Goal: Information Seeking & Learning: Learn about a topic

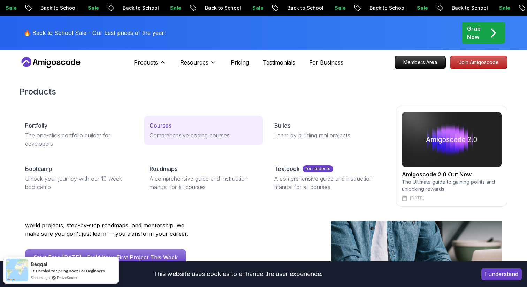
click at [155, 126] on p "Courses" at bounding box center [161, 125] width 22 height 8
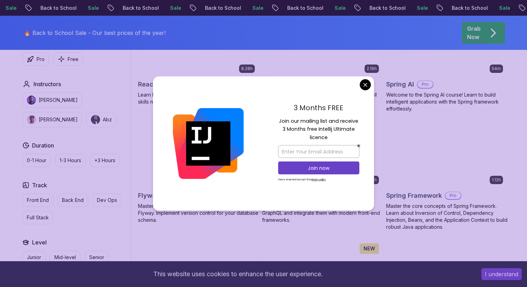
scroll to position [1698, 0]
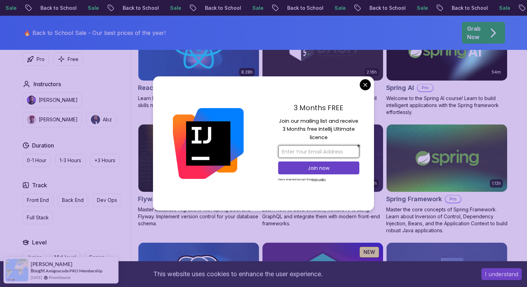
click at [314, 148] on input "email" at bounding box center [318, 151] width 81 height 13
type input "william.feliciano2@gmail.com"
click at [322, 165] on p "Join now" at bounding box center [319, 167] width 66 height 7
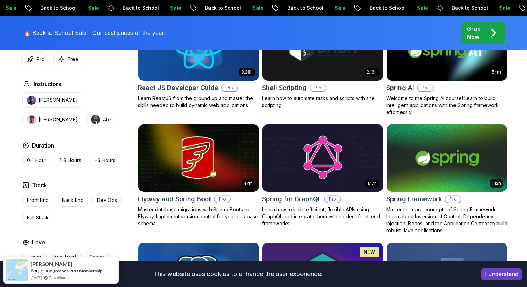
click at [314, 52] on body "Sale Back to School Sale Back to School Sale Back to School Sale Back to School…" at bounding box center [263, 113] width 527 height 3622
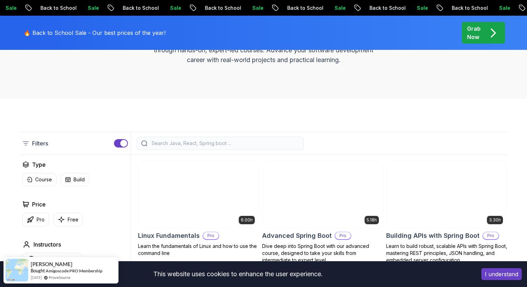
scroll to position [0, 0]
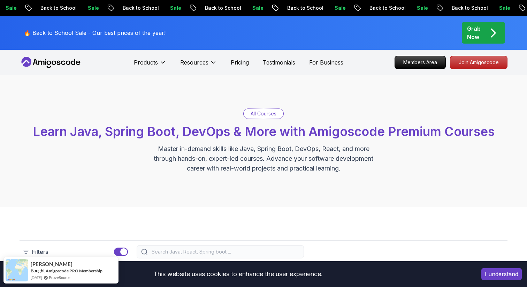
click at [245, 68] on div "Products Resources Pricing Testimonials For Business" at bounding box center [238, 62] width 209 height 14
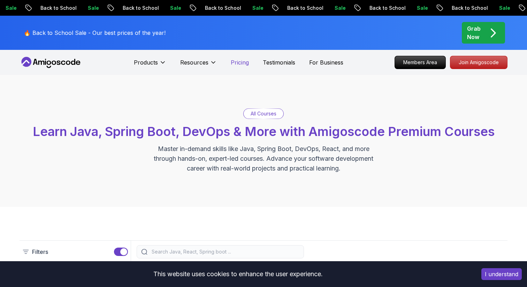
click at [244, 64] on p "Pricing" at bounding box center [240, 62] width 18 height 8
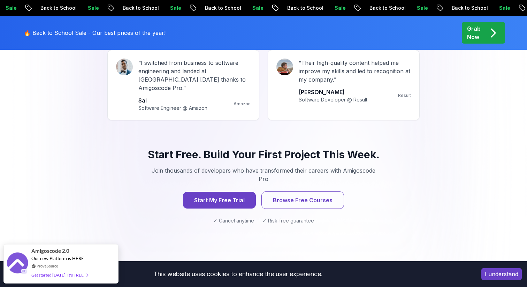
scroll to position [675, 0]
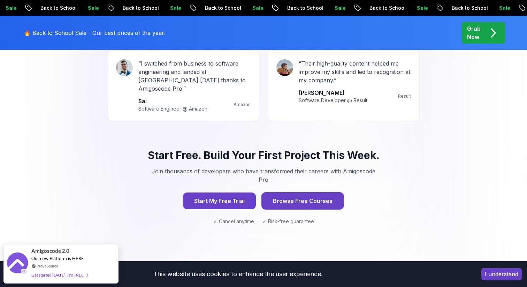
click at [328, 192] on button "Browse Free Courses" at bounding box center [302, 200] width 83 height 17
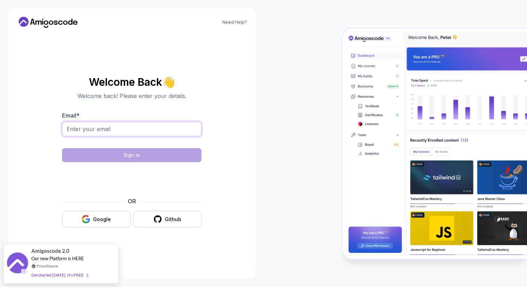
click at [131, 129] on input "Email *" at bounding box center [131, 129] width 139 height 15
click at [95, 219] on div "Google" at bounding box center [102, 219] width 18 height 7
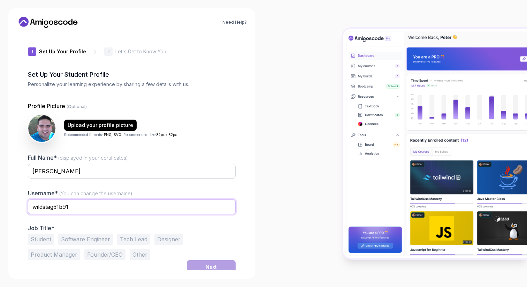
click at [89, 201] on input "wildstag51b91" at bounding box center [132, 206] width 208 height 15
drag, startPoint x: 88, startPoint y: 207, endPoint x: 10, endPoint y: 194, distance: 78.8
click at [10, 194] on div "Need Help? 1 Set Up Your Profile 1 Set Up Your Profile 2 Let's Get to Know You …" at bounding box center [131, 143] width 247 height 270
type input "wfeliciano20"
click at [85, 237] on button "Software Engineer" at bounding box center [85, 238] width 55 height 11
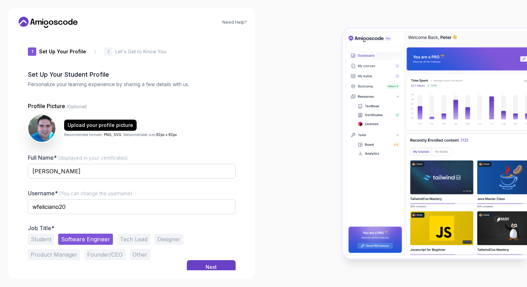
scroll to position [4, 0]
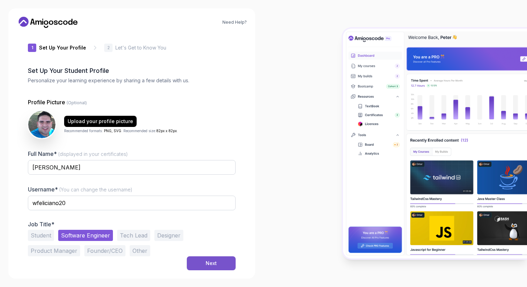
click at [207, 265] on div "Next" at bounding box center [211, 263] width 11 height 7
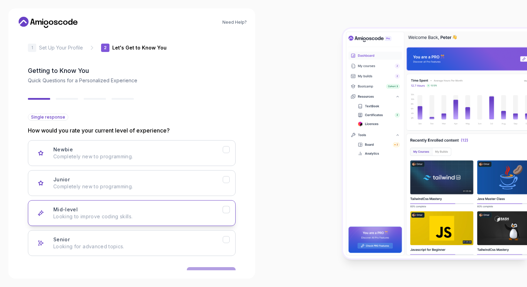
click at [154, 208] on div "Mid-level Looking to improve coding skills." at bounding box center [137, 213] width 169 height 14
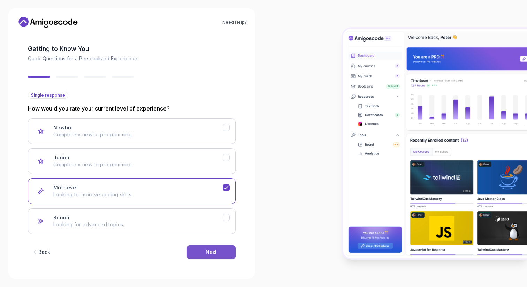
click at [209, 250] on div "Next" at bounding box center [211, 251] width 11 height 7
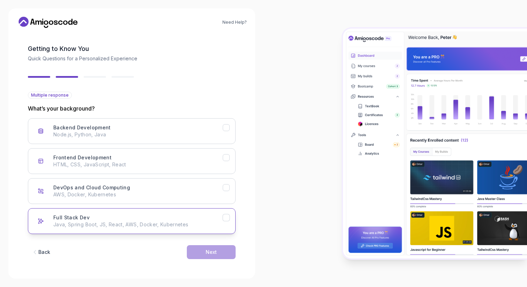
click at [160, 224] on p "Java, Spring Boot, JS, React, AWS, Docker, Kubernetes" at bounding box center [137, 224] width 169 height 7
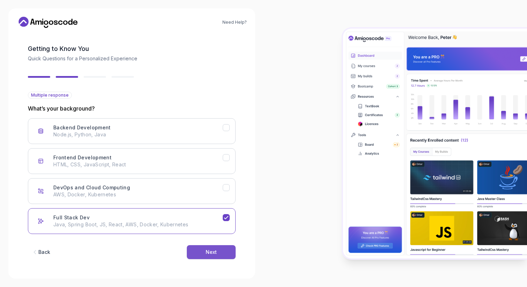
click at [210, 252] on div "Next" at bounding box center [211, 251] width 11 height 7
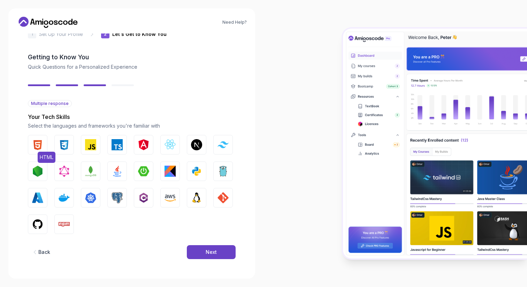
click at [41, 140] on img "button" at bounding box center [37, 144] width 11 height 11
click at [62, 143] on img "button" at bounding box center [64, 144] width 11 height 11
click at [86, 146] on img "button" at bounding box center [90, 144] width 11 height 11
click at [116, 144] on img "button" at bounding box center [117, 144] width 11 height 11
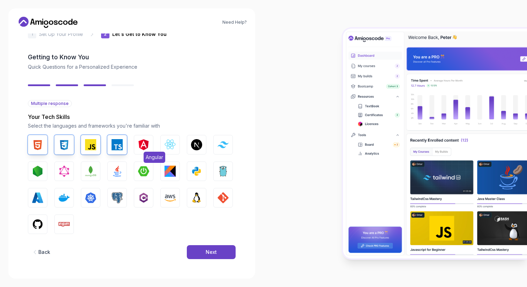
click at [145, 144] on img "button" at bounding box center [143, 144] width 11 height 11
click at [168, 144] on img "button" at bounding box center [169, 144] width 11 height 11
click at [220, 148] on img "button" at bounding box center [222, 144] width 11 height 7
click at [39, 169] on img "button" at bounding box center [37, 171] width 11 height 11
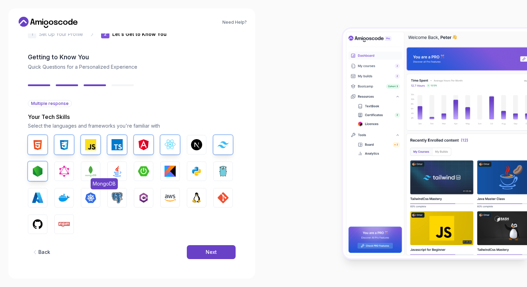
click at [89, 172] on img "button" at bounding box center [90, 171] width 11 height 11
click at [115, 174] on img "button" at bounding box center [117, 171] width 11 height 11
click at [142, 173] on img "button" at bounding box center [143, 171] width 11 height 11
click at [190, 174] on button "Python" at bounding box center [197, 171] width 20 height 20
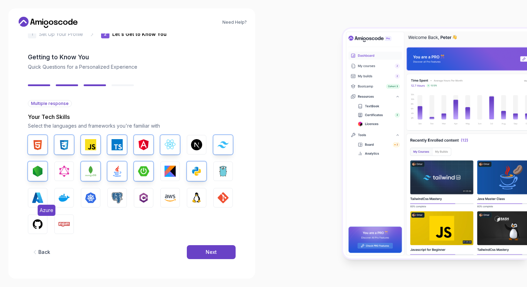
click at [36, 195] on img "button" at bounding box center [37, 197] width 11 height 11
click at [37, 196] on img "button" at bounding box center [37, 197] width 11 height 11
click at [60, 196] on img "button" at bounding box center [64, 197] width 11 height 11
click at [115, 200] on img "button" at bounding box center [117, 197] width 11 height 11
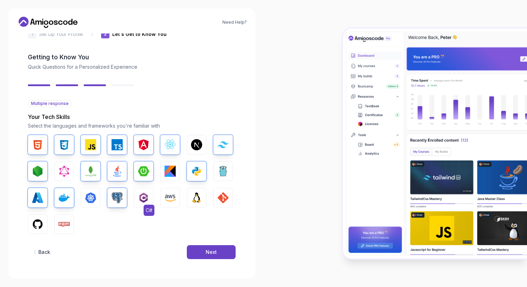
click at [140, 198] on img "button" at bounding box center [143, 197] width 11 height 11
click at [194, 199] on img "button" at bounding box center [196, 197] width 11 height 11
click at [221, 202] on img "button" at bounding box center [222, 197] width 11 height 11
click at [38, 222] on img "button" at bounding box center [37, 224] width 11 height 11
click at [64, 221] on img "button" at bounding box center [64, 224] width 11 height 11
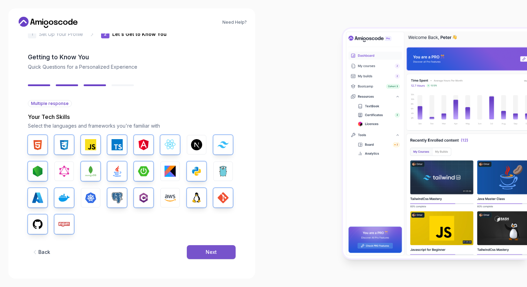
click at [201, 250] on button "Next" at bounding box center [211, 252] width 49 height 14
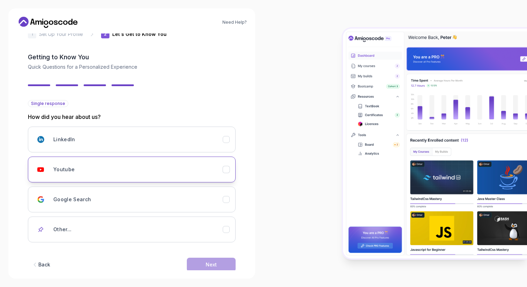
click at [139, 169] on div "Youtube" at bounding box center [137, 169] width 169 height 14
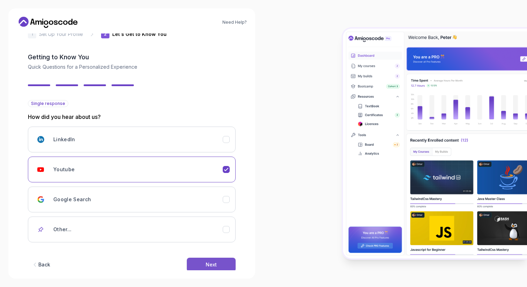
click at [199, 262] on button "Next" at bounding box center [211, 265] width 49 height 14
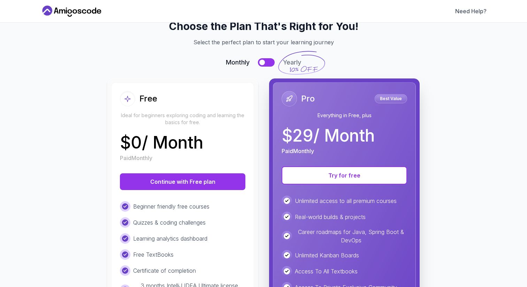
scroll to position [19, 0]
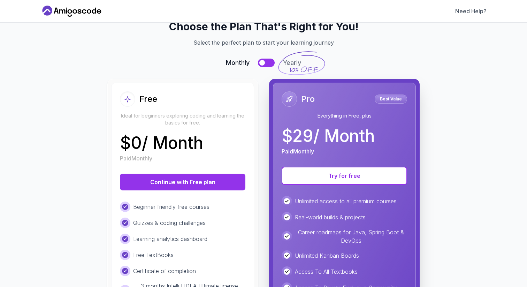
click at [265, 65] on button at bounding box center [266, 63] width 17 height 8
click at [260, 63] on button at bounding box center [266, 63] width 17 height 8
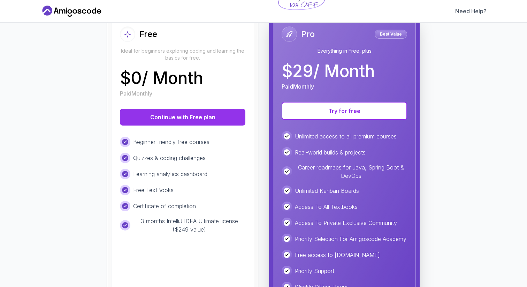
scroll to position [84, 0]
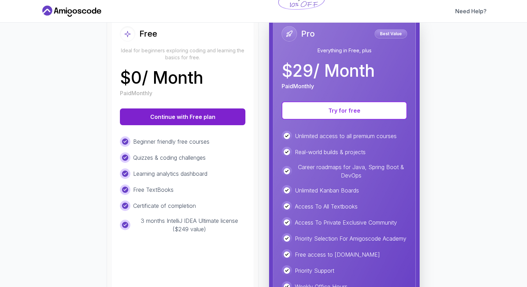
click at [210, 114] on button "Continue with Free plan" at bounding box center [182, 116] width 125 height 17
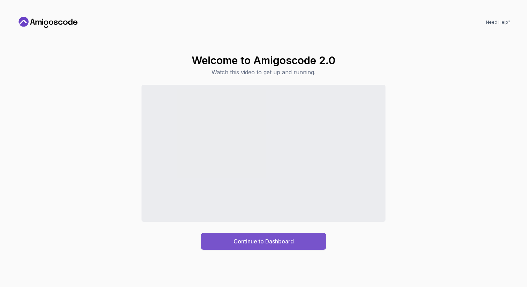
click at [253, 239] on div "Continue to Dashboard" at bounding box center [263, 241] width 60 height 8
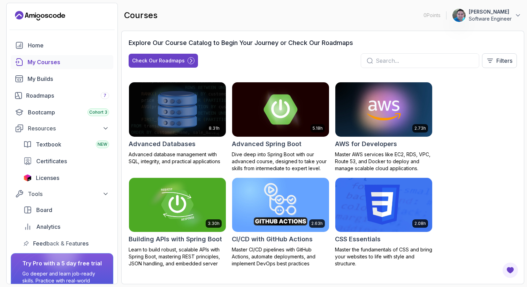
click at [286, 107] on img at bounding box center [281, 109] width 102 height 57
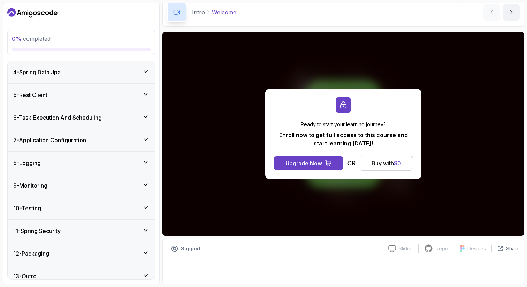
scroll to position [163, 0]
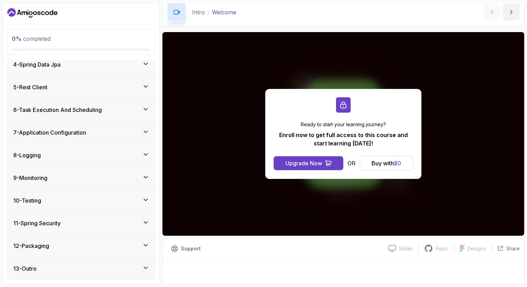
click at [102, 216] on div "11 - Spring Security" at bounding box center [81, 223] width 147 height 22
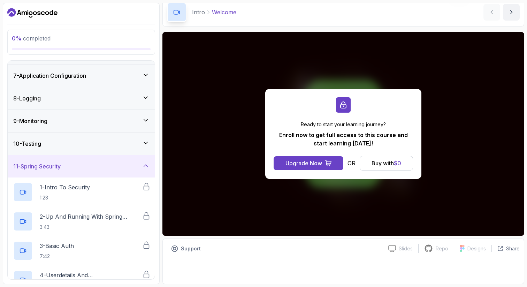
scroll to position [141, 0]
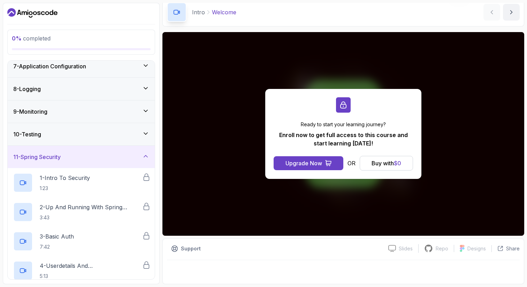
click at [90, 152] on div "11 - Spring Security" at bounding box center [81, 157] width 147 height 22
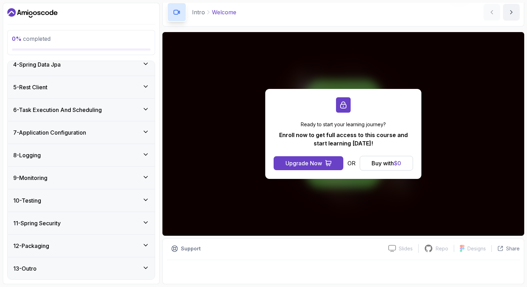
scroll to position [0, 0]
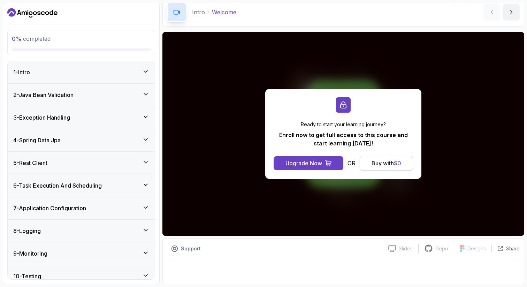
click at [392, 159] on div "Buy with $ 0" at bounding box center [387, 163] width 30 height 8
click at [385, 164] on div "Buy with $ 0" at bounding box center [387, 163] width 30 height 8
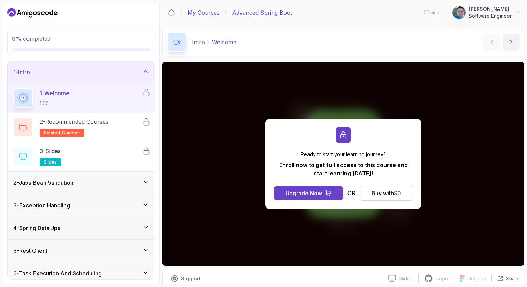
click at [201, 11] on link "My Courses" at bounding box center [203, 12] width 32 height 8
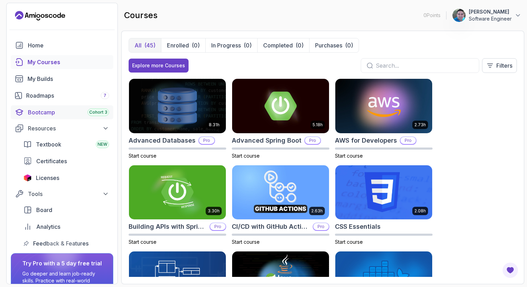
click at [42, 111] on div "Bootcamp Cohort 3" at bounding box center [68, 112] width 81 height 8
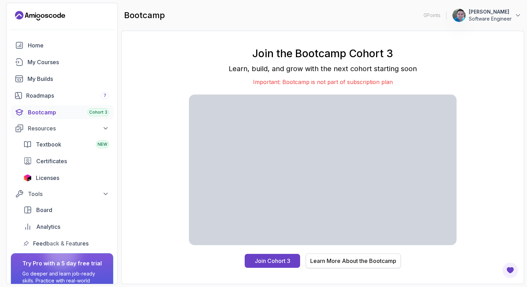
click at [358, 258] on div "Learn More About the Bootcamp" at bounding box center [353, 260] width 86 height 8
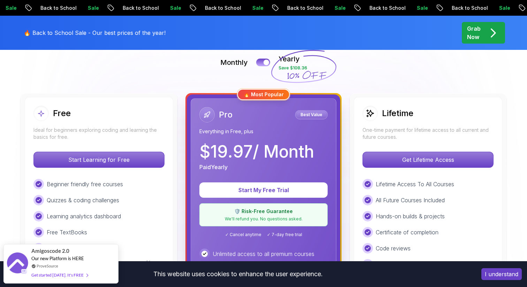
scroll to position [162, 0]
click at [265, 62] on div at bounding box center [266, 62] width 6 height 6
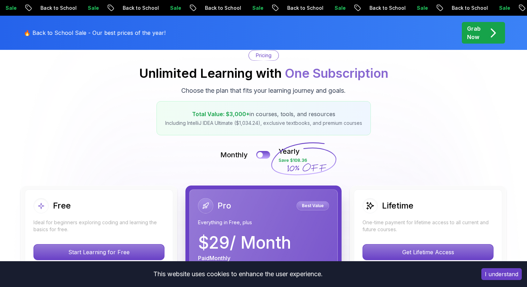
scroll to position [0, 0]
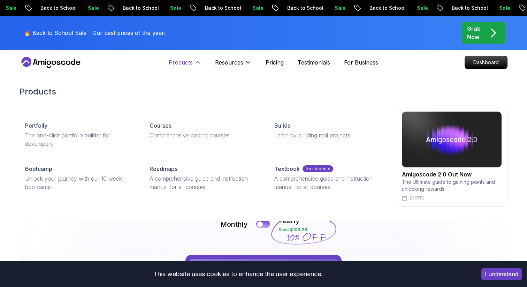
click at [187, 60] on p "Products" at bounding box center [181, 62] width 24 height 8
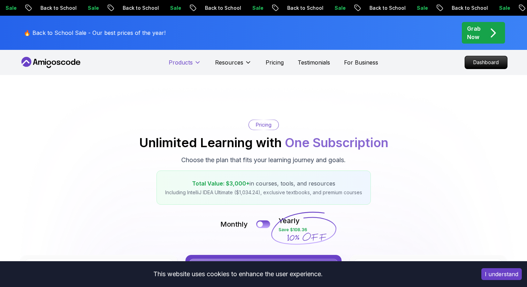
click at [187, 60] on p "Products" at bounding box center [181, 62] width 24 height 8
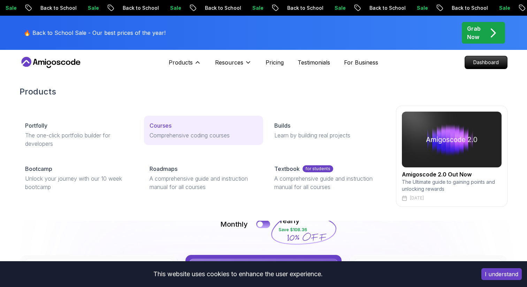
click at [159, 125] on p "Courses" at bounding box center [161, 125] width 22 height 8
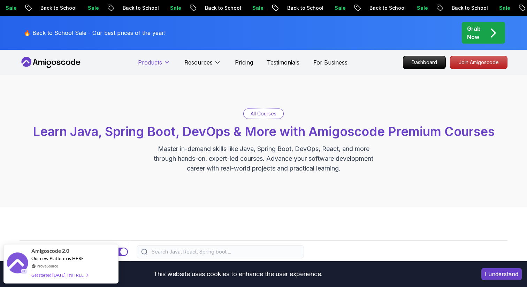
click at [164, 64] on button "Products" at bounding box center [154, 65] width 32 height 14
click at [164, 64] on icon at bounding box center [166, 62] width 7 height 7
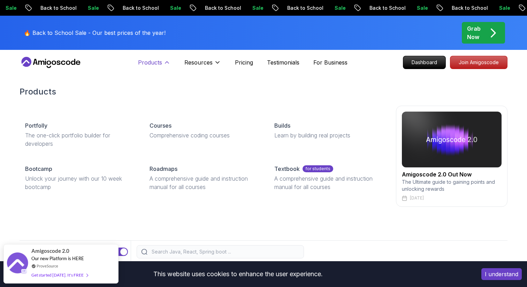
click at [164, 65] on icon at bounding box center [166, 62] width 7 height 7
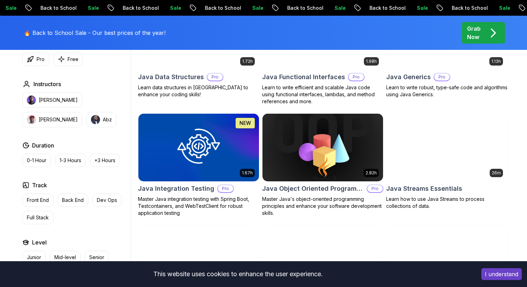
scroll to position [1016, 0]
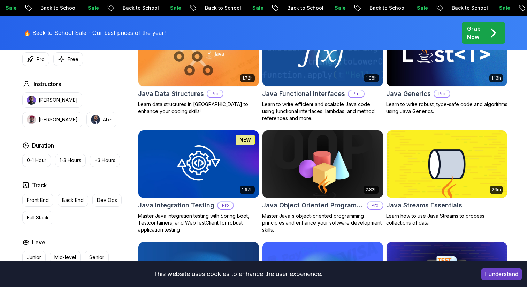
click at [123, 32] on p "🔥 Back to School Sale - Our best prices of the year!" at bounding box center [95, 33] width 142 height 8
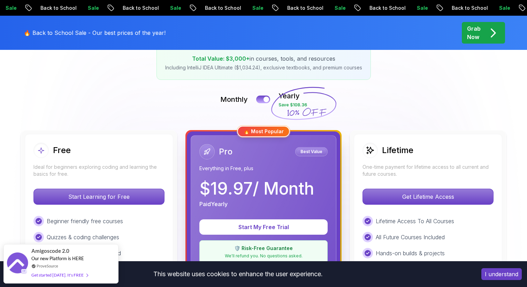
scroll to position [126, 0]
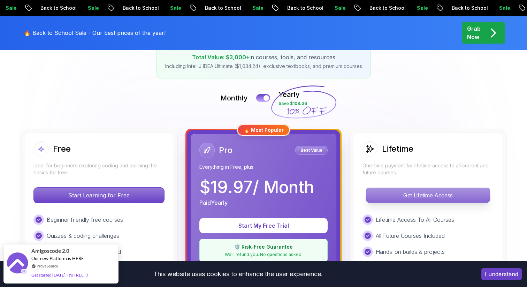
click at [411, 198] on p "Get Lifetime Access" at bounding box center [428, 195] width 124 height 15
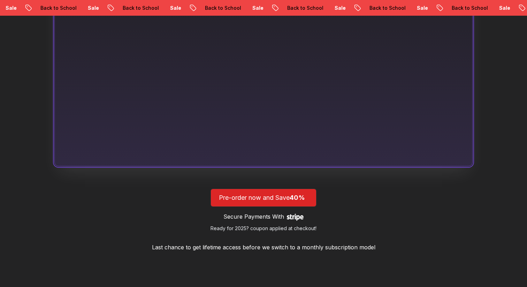
scroll to position [536, 0]
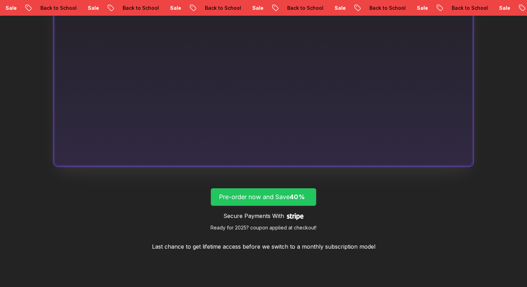
click at [258, 198] on p "Pre-order now and Save 40%" at bounding box center [263, 197] width 89 height 10
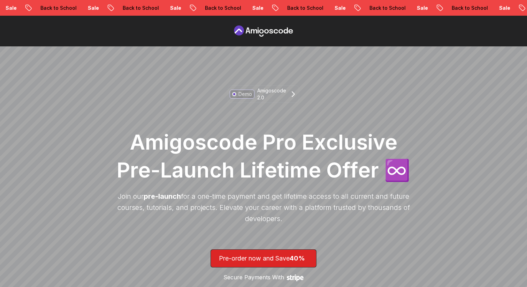
click at [252, 33] on icon at bounding box center [263, 30] width 63 height 11
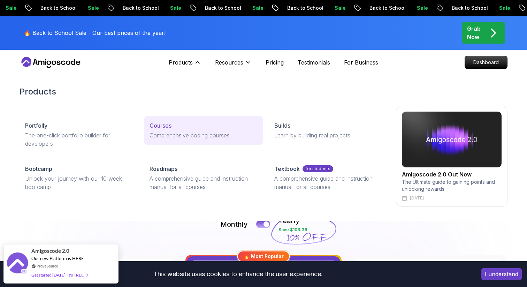
click at [162, 125] on p "Courses" at bounding box center [161, 125] width 22 height 8
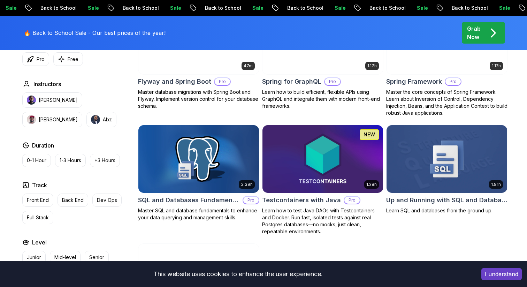
scroll to position [1805, 0]
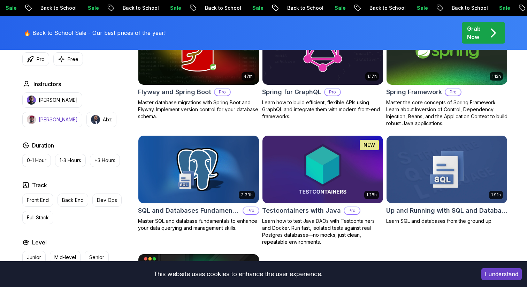
click at [82, 112] on button "Richard" at bounding box center [52, 119] width 60 height 15
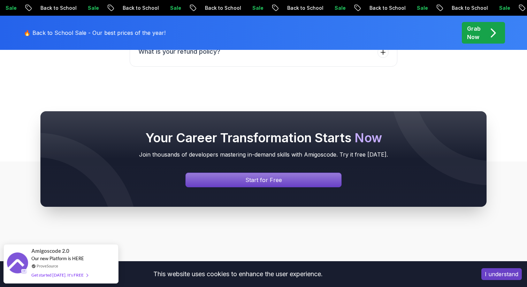
scroll to position [1604, 0]
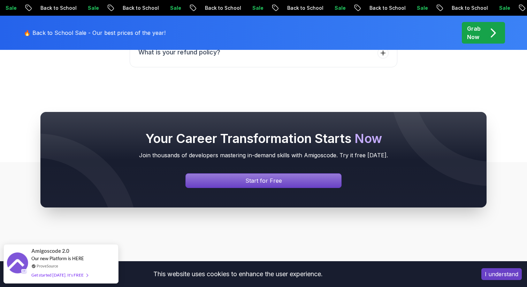
click at [481, 44] on span "pre-order" at bounding box center [483, 33] width 44 height 22
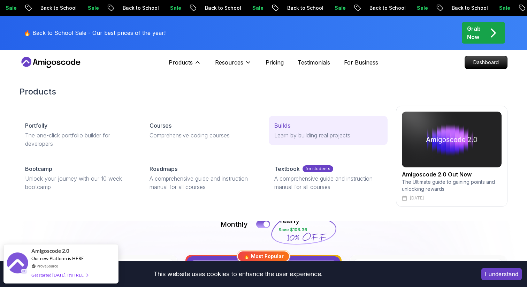
click at [280, 121] on p "Builds" at bounding box center [282, 125] width 16 height 8
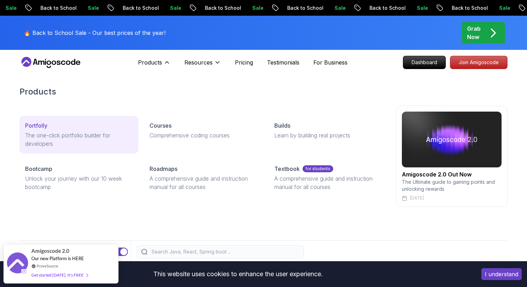
click at [46, 124] on p "Portfolly" at bounding box center [36, 125] width 22 height 8
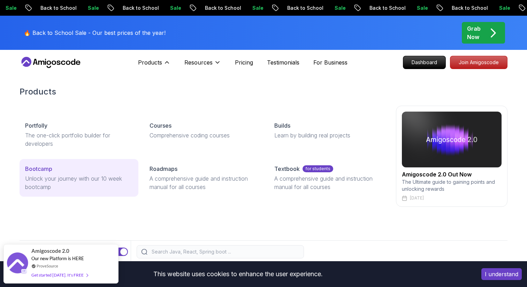
click at [54, 169] on div "Bootcamp" at bounding box center [79, 168] width 108 height 8
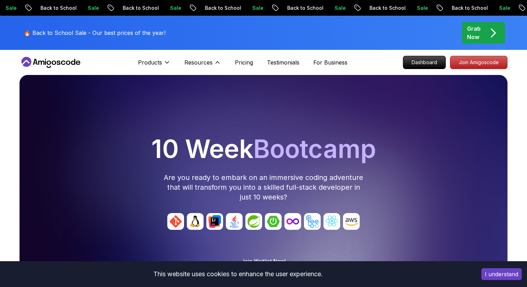
scroll to position [0, 0]
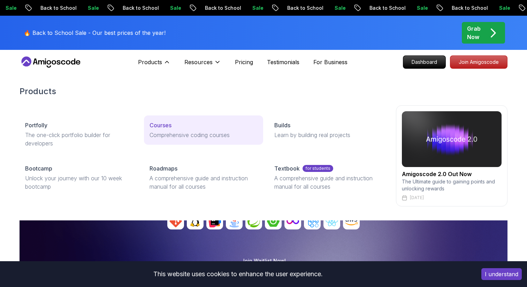
click at [155, 127] on p "Courses" at bounding box center [161, 125] width 22 height 8
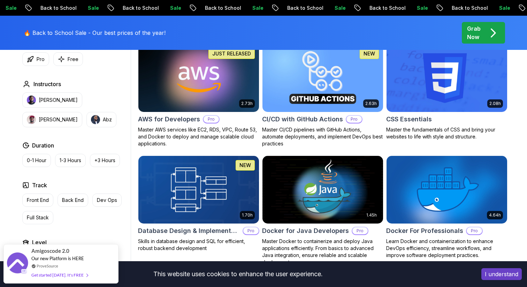
scroll to position [544, 0]
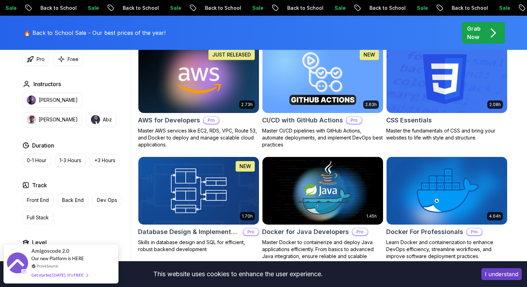
click at [185, 99] on img at bounding box center [198, 79] width 127 height 71
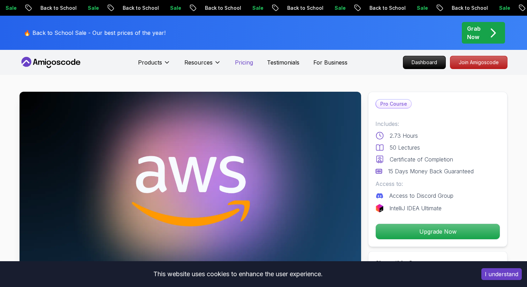
click at [237, 63] on p "Pricing" at bounding box center [244, 62] width 18 height 8
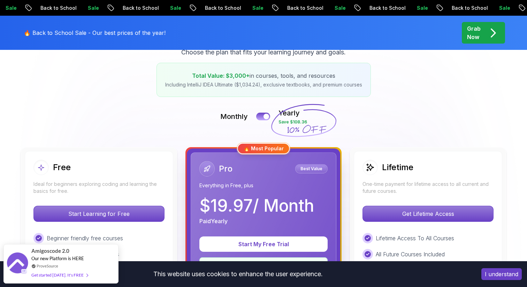
scroll to position [102, 0]
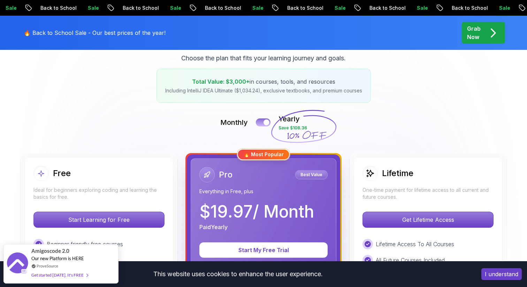
click at [258, 121] on button at bounding box center [263, 122] width 15 height 8
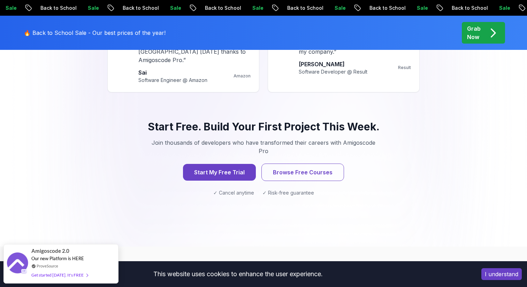
scroll to position [701, 0]
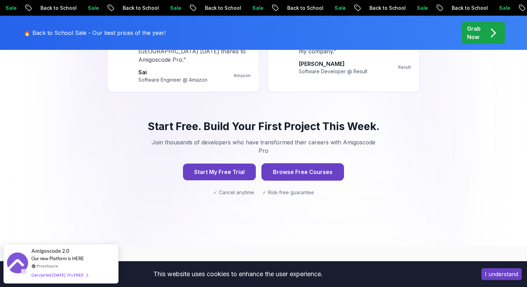
click at [276, 163] on button "Browse Free Courses" at bounding box center [302, 171] width 83 height 17
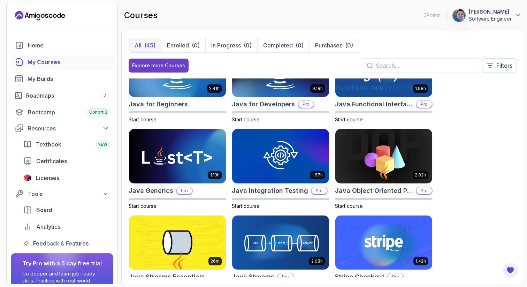
scroll to position [469, 0]
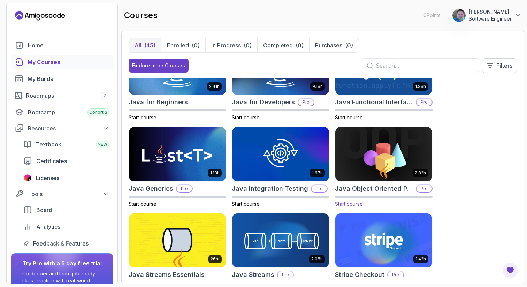
click at [405, 146] on img at bounding box center [384, 153] width 102 height 57
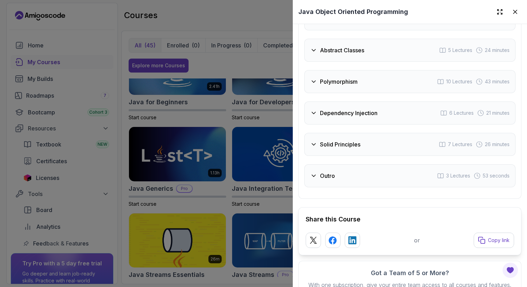
scroll to position [1320, 0]
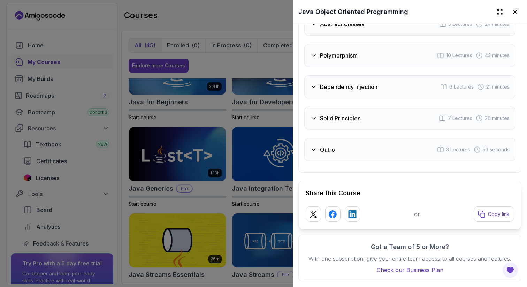
click at [229, 22] on div at bounding box center [263, 143] width 527 height 287
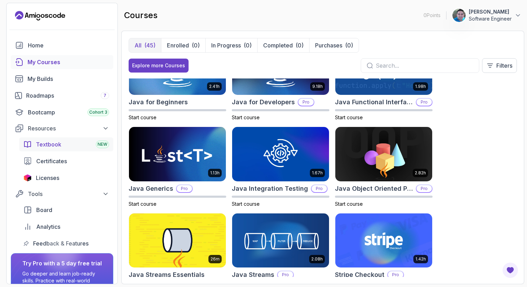
click at [52, 144] on span "Textbook" at bounding box center [48, 144] width 25 height 8
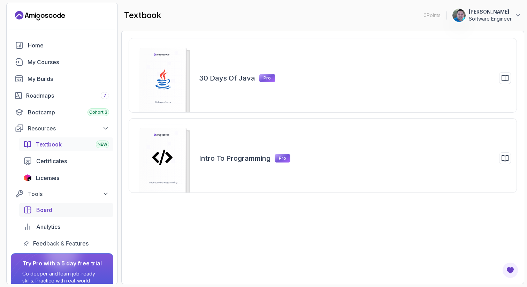
click at [48, 207] on span "Board" at bounding box center [44, 210] width 16 height 8
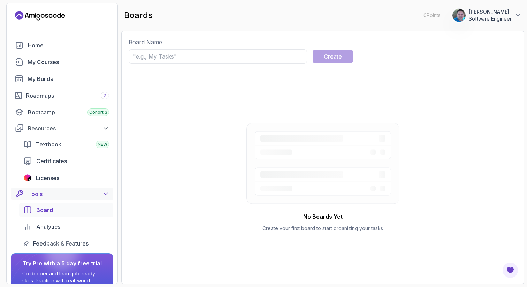
scroll to position [46, 0]
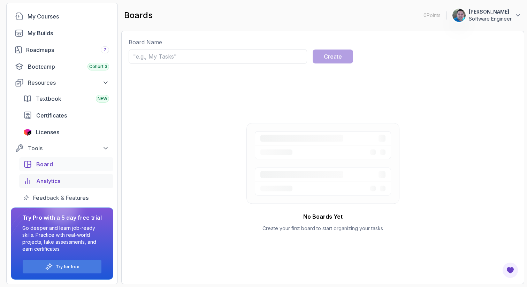
click at [59, 182] on span "Analytics" at bounding box center [48, 181] width 24 height 8
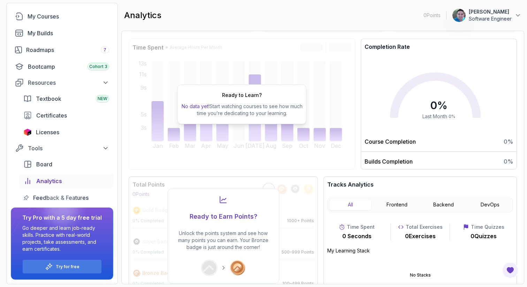
scroll to position [70, 0]
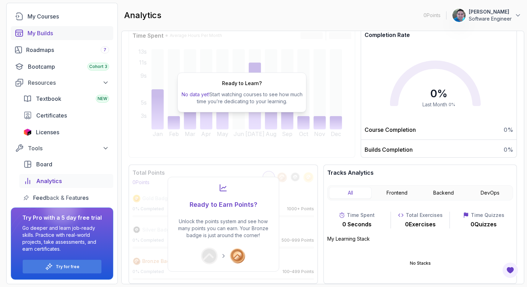
click at [40, 37] on div "My Builds" at bounding box center [69, 33] width 82 height 8
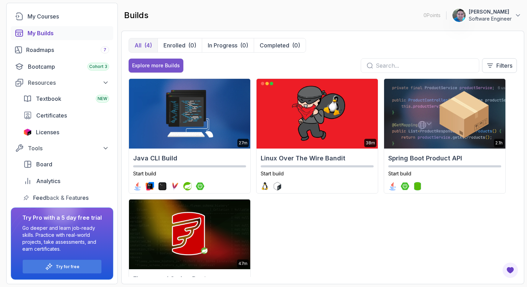
click at [150, 66] on div "Explore more Builds" at bounding box center [156, 65] width 48 height 7
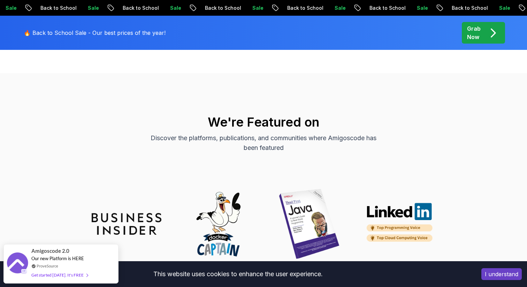
scroll to position [493, 0]
